Goal: Information Seeking & Learning: Learn about a topic

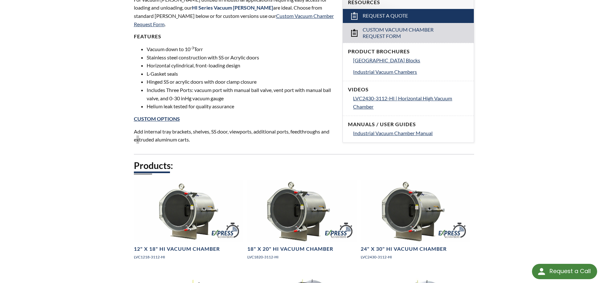
scroll to position [660, 0]
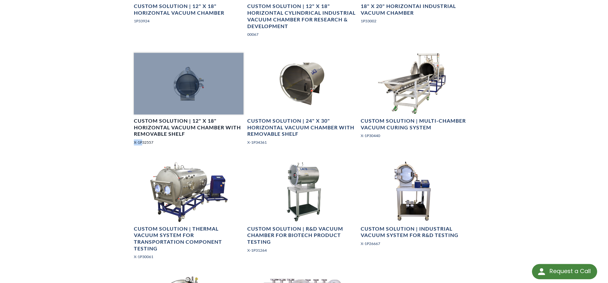
click at [188, 58] on div at bounding box center [189, 84] width 110 height 62
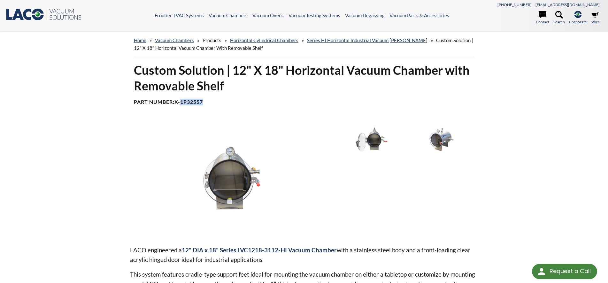
drag, startPoint x: 206, startPoint y: 102, endPoint x: 182, endPoint y: 101, distance: 23.7
click at [182, 101] on h4 "Part Number: X-1P32557" at bounding box center [304, 102] width 340 height 7
copy b "1P32557"
click at [362, 142] on img at bounding box center [372, 139] width 66 height 37
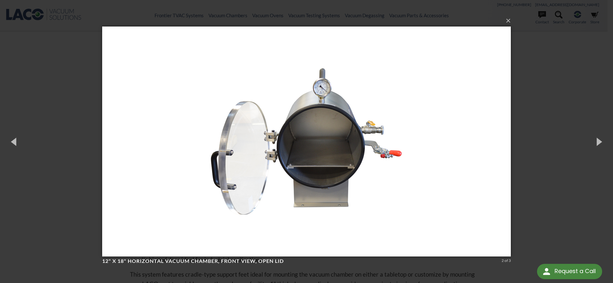
click at [569, 116] on div "× 12" X 18" Horizontal Vacuum Chamber, front view, open lid 2 of 3 Loading..." at bounding box center [306, 141] width 613 height 283
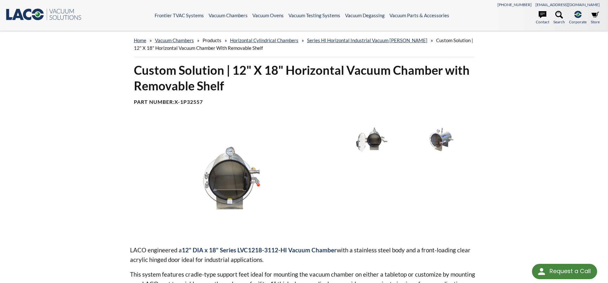
click at [246, 251] on strong "12" DIA x 18" Series LVC1218-3112-HI Vacuum Chamber" at bounding box center [259, 249] width 155 height 7
click at [216, 249] on strong "12" DIA x 18" Series LVC1218-3112-HI Vacuum Chamber" at bounding box center [259, 249] width 155 height 7
drag, startPoint x: 286, startPoint y: 251, endPoint x: 238, endPoint y: 250, distance: 48.2
click at [238, 250] on strong "12" DIA x 18" Series LVC1218-3112-HI Vacuum Chamber" at bounding box center [259, 249] width 155 height 7
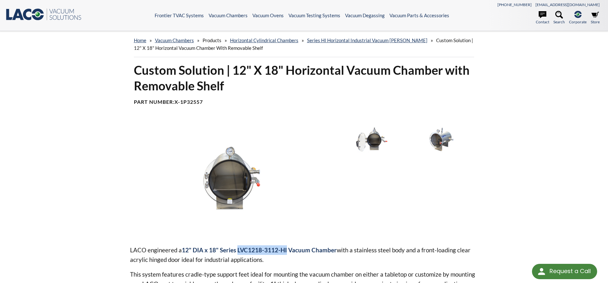
copy strong "LVC1218-3112-HI"
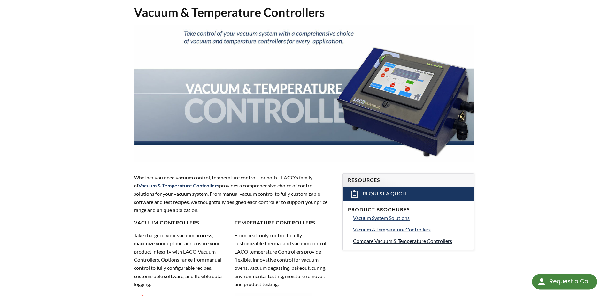
scroll to position [98, 0]
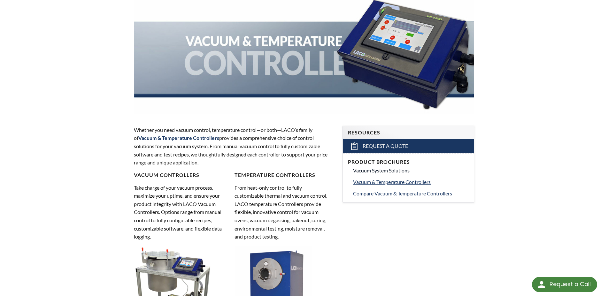
click at [387, 172] on span "Vacuum System Solutions" at bounding box center [381, 170] width 57 height 6
click at [381, 185] on link "Vacuum & Temperature Controllers" at bounding box center [411, 182] width 116 height 8
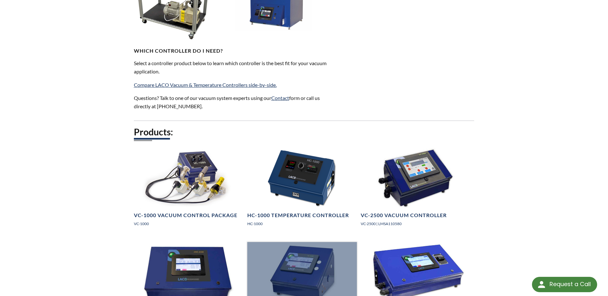
scroll to position [521, 0]
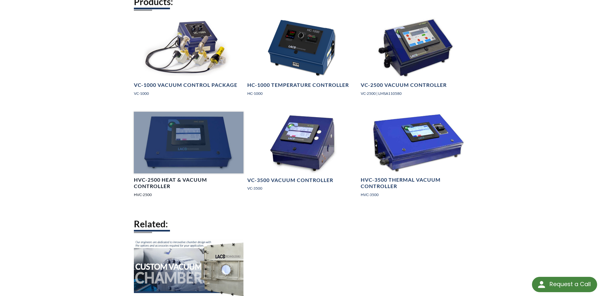
click at [193, 150] on div at bounding box center [189, 143] width 110 height 62
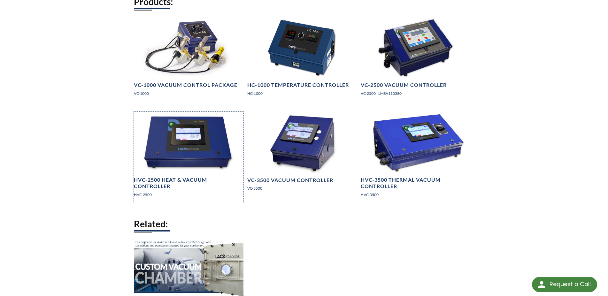
scroll to position [228, 0]
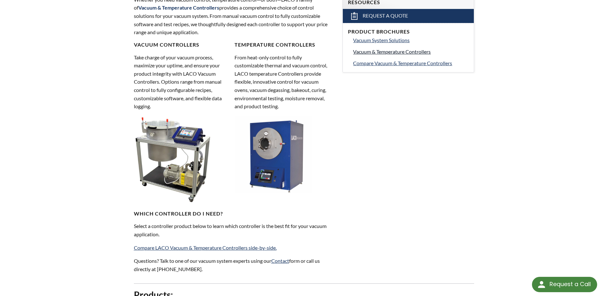
click at [390, 53] on span "Vacuum & Temperature Controllers" at bounding box center [392, 52] width 78 height 6
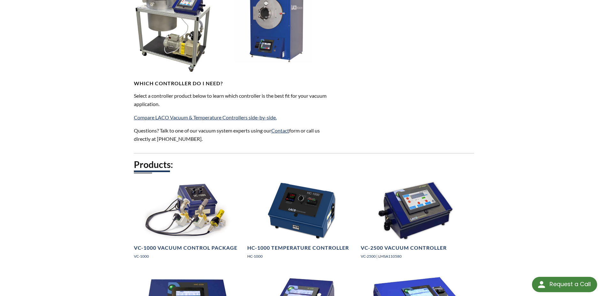
scroll to position [521, 0]
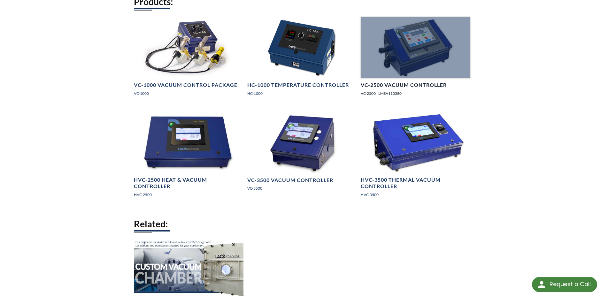
click at [392, 53] on div at bounding box center [416, 48] width 110 height 62
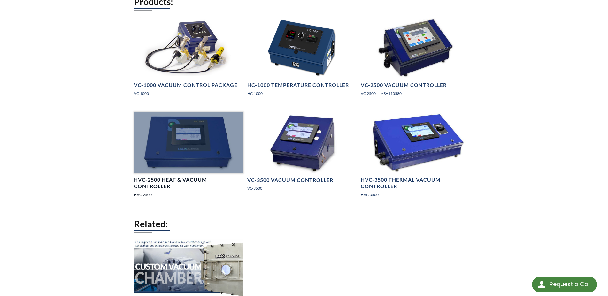
click at [144, 158] on div at bounding box center [189, 143] width 110 height 62
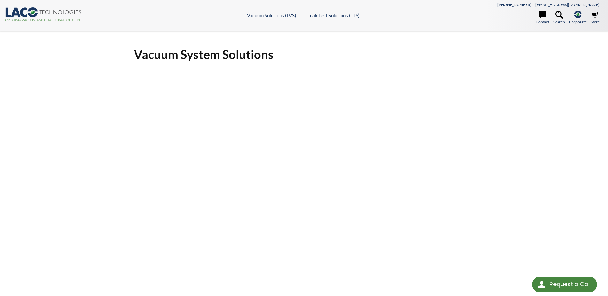
scroll to position [243, 0]
drag, startPoint x: 499, startPoint y: 155, endPoint x: 471, endPoint y: 68, distance: 91.0
click at [473, 58] on h1 "Vacuum & Temperature Controllers" at bounding box center [304, 55] width 340 height 16
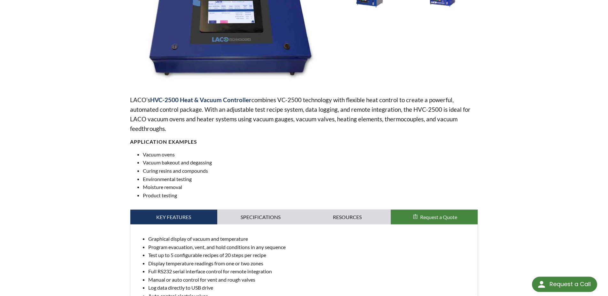
scroll to position [163, 0]
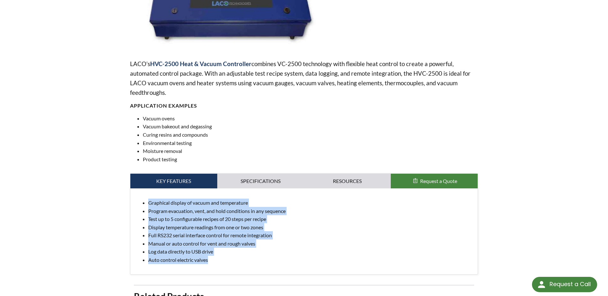
drag, startPoint x: 214, startPoint y: 262, endPoint x: 131, endPoint y: 204, distance: 101.5
click at [131, 204] on div "Graphical display of vacuum and temperature Program evacuation, vent, and hold …" at bounding box center [303, 231] width 347 height 86
copy ul "Graphical display of vacuum and temperature Program evacuation, vent, and hold …"
